Goal: Information Seeking & Learning: Learn about a topic

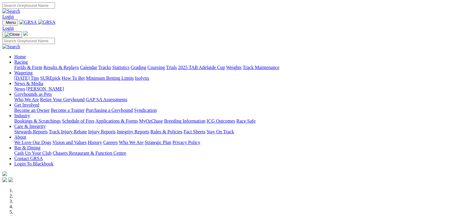
click at [79, 65] on link "Results & Replays" at bounding box center [60, 67] width 35 height 5
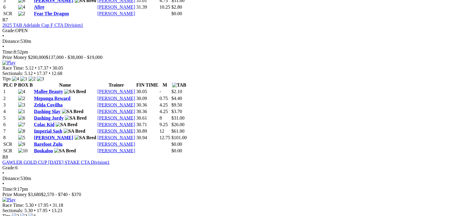
scroll to position [1040, 0]
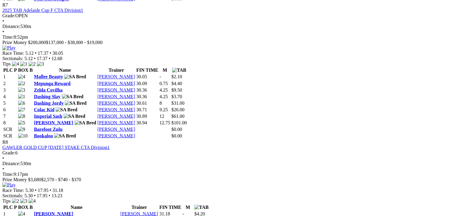
scroll to position [1062, 0]
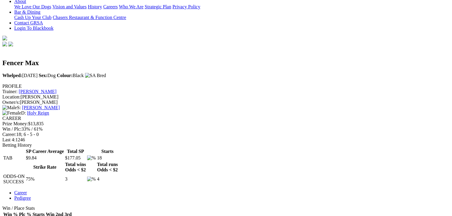
scroll to position [74, 0]
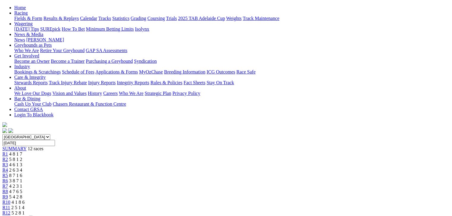
scroll to position [59, 0]
